Goal: Task Accomplishment & Management: Manage account settings

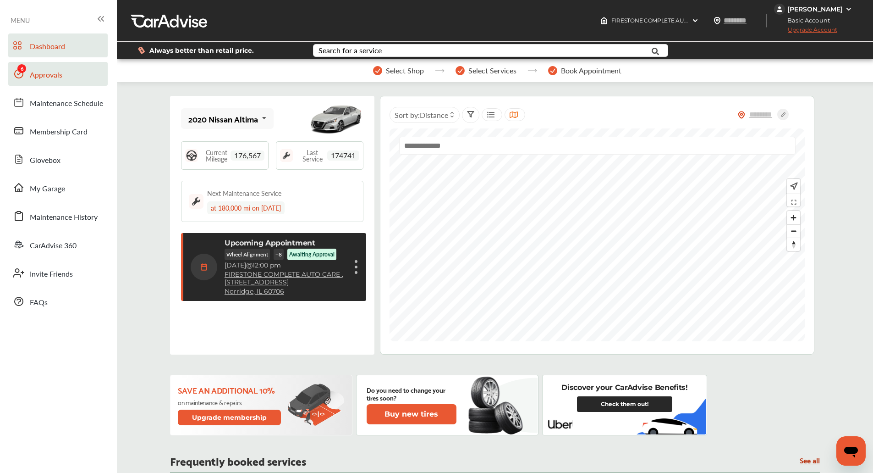
click at [44, 64] on link "Approvals" at bounding box center [57, 74] width 99 height 24
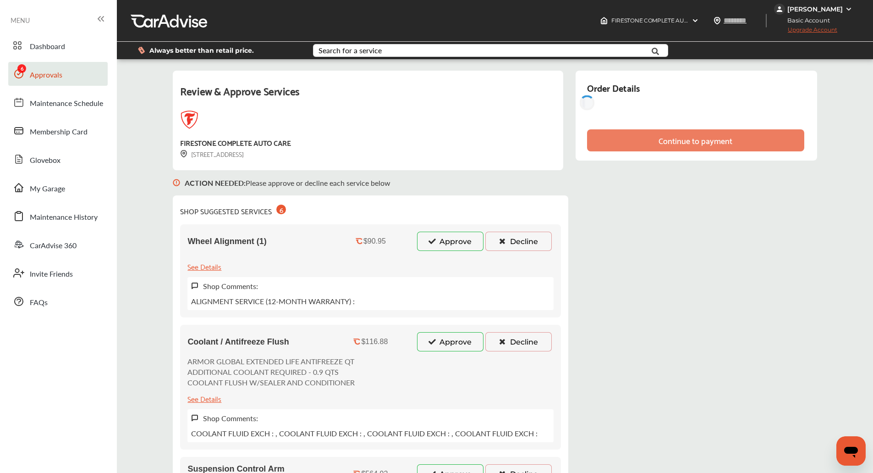
scroll to position [73, 0]
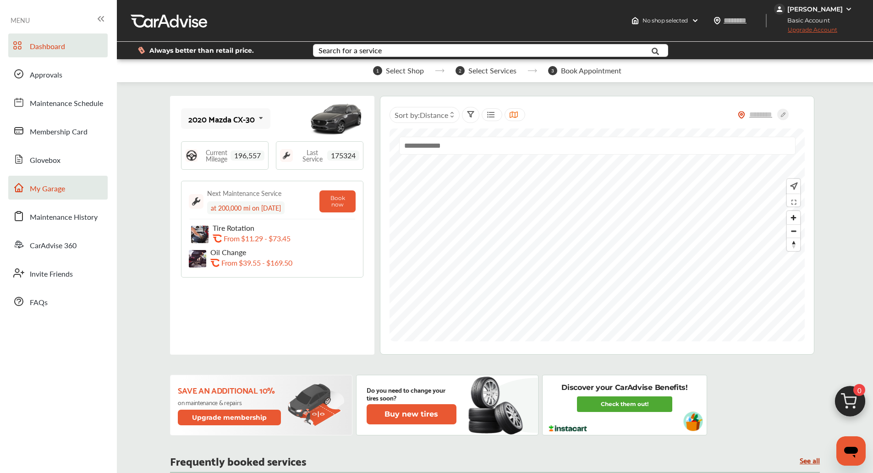
click at [48, 196] on link "My Garage" at bounding box center [57, 188] width 99 height 24
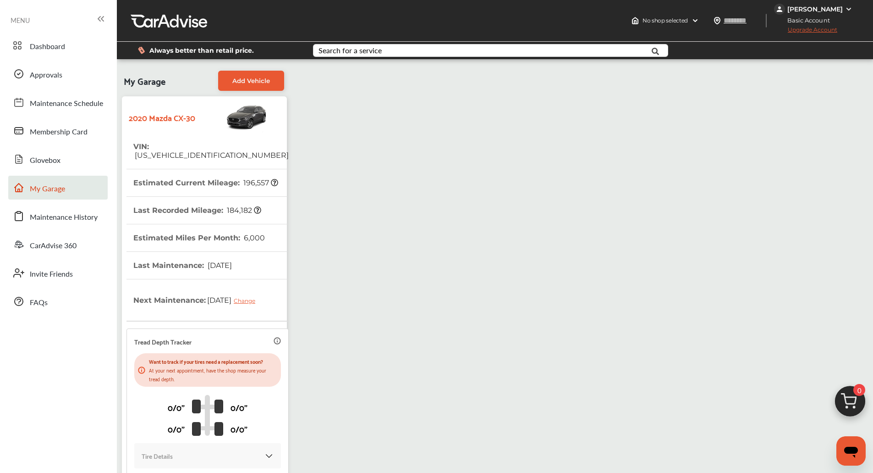
scroll to position [107, 0]
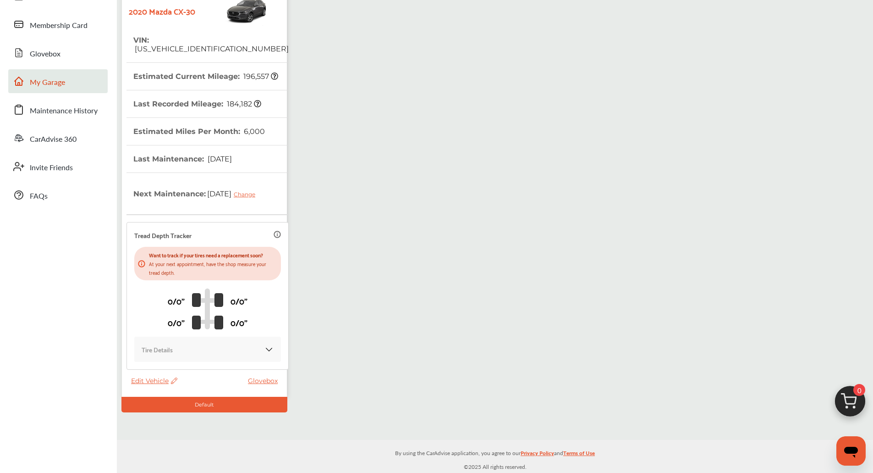
click at [143, 383] on span "Edit Vehicle" at bounding box center [154, 380] width 46 height 8
click at [156, 392] on div "Edit" at bounding box center [184, 392] width 83 height 14
select select "**"
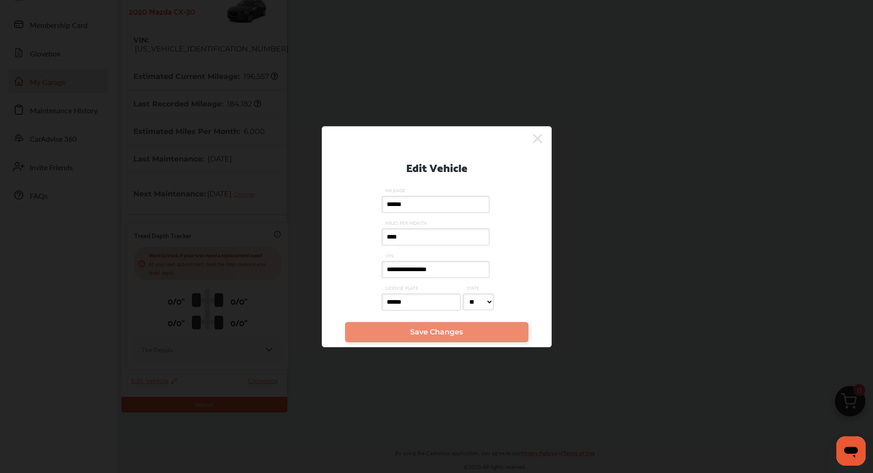
click at [644, 205] on div "**********" at bounding box center [436, 236] width 873 height 473
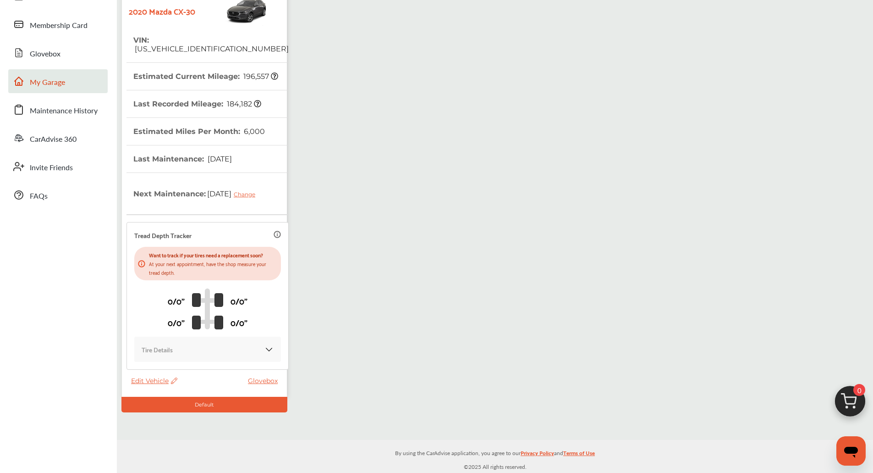
scroll to position [0, 0]
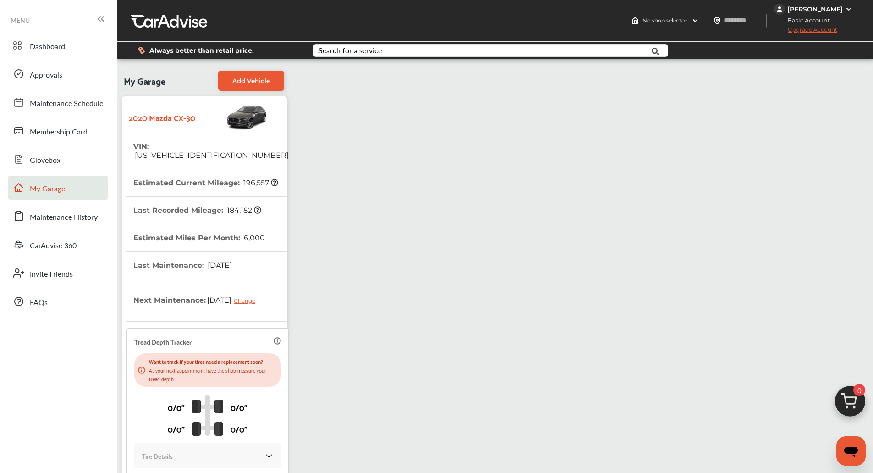
click at [567, 253] on div "My Garage Add Vehicle 2020 Mazda CX-30 VIN : [US_VEHICLE_IDENTIFICATION_NUMBER]…" at bounding box center [495, 292] width 752 height 452
click at [45, 40] on link "Dashboard" at bounding box center [57, 45] width 99 height 24
